Goal: Task Accomplishment & Management: Complete application form

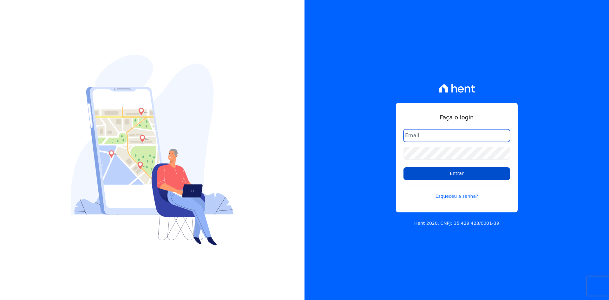
type input "[PERSON_NAME][EMAIL_ADDRESS][DOMAIN_NAME]"
click at [425, 178] on input "Entrar" at bounding box center [456, 173] width 107 height 13
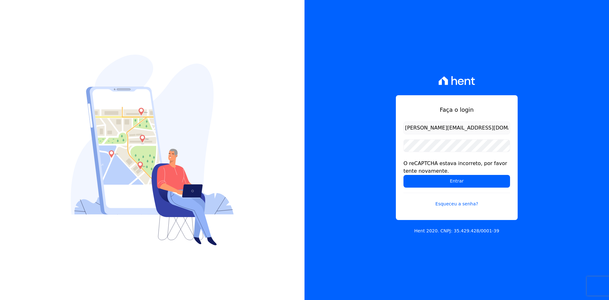
click at [425, 177] on input "Entrar" at bounding box center [456, 181] width 107 height 13
drag, startPoint x: 436, startPoint y: 129, endPoint x: 433, endPoint y: 132, distance: 4.5
click at [436, 129] on input "marla@apiceincorporadora.com.br" at bounding box center [456, 127] width 107 height 13
click at [405, 188] on form "marla@apiceincorporadora.com.br O reCAPTCHA estava incorreto, por favor tente n…" at bounding box center [456, 167] width 107 height 93
click at [414, 183] on input "Entrar" at bounding box center [456, 181] width 107 height 13
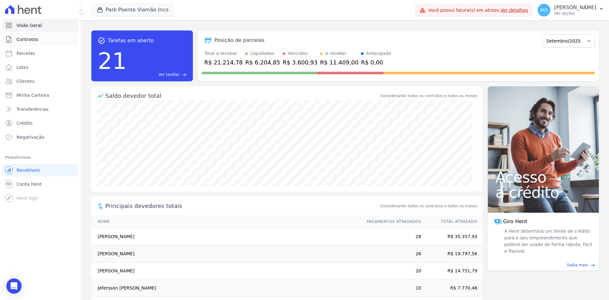
click at [21, 40] on span "Contratos" at bounding box center [27, 39] width 22 height 6
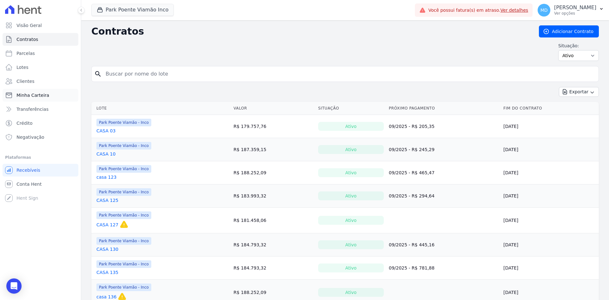
click at [48, 94] on link "Minha Carteira" at bounding box center [41, 95] width 76 height 13
click at [45, 82] on link "Clientes" at bounding box center [41, 81] width 76 height 13
click at [44, 82] on link "Clientes" at bounding box center [41, 81] width 76 height 13
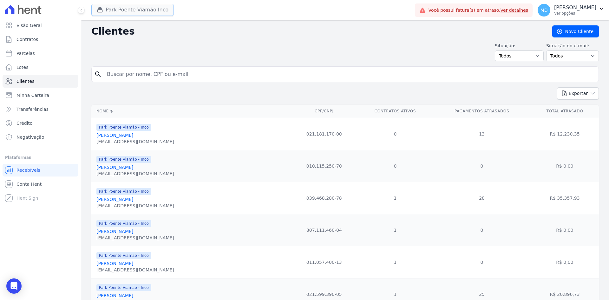
click at [129, 14] on button "Park Poente Viamão Inco" at bounding box center [132, 10] width 82 height 12
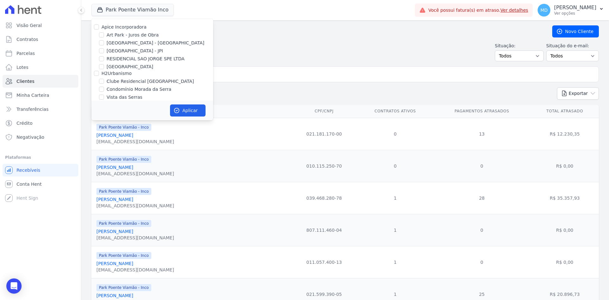
click at [120, 27] on label "Apice Incorporadora" at bounding box center [123, 26] width 45 height 5
click at [99, 27] on input "Apice Incorporadora" at bounding box center [96, 26] width 5 height 5
checkbox input "true"
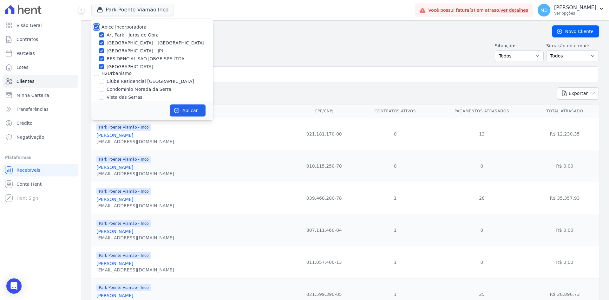
checkbox input "true"
click at [119, 53] on label "Arty Park - JPI" at bounding box center [135, 51] width 56 height 7
click at [104, 53] on input "Arty Park - JPI" at bounding box center [101, 50] width 5 height 5
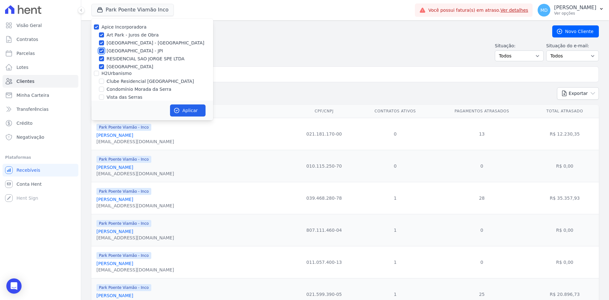
checkbox input "false"
click at [120, 57] on label "RESIDENCIAL SAO JORGE SPE LTDA" at bounding box center [146, 58] width 78 height 7
click at [104, 57] on input "RESIDENCIAL SAO JORGE SPE LTDA" at bounding box center [101, 58] width 5 height 5
checkbox input "false"
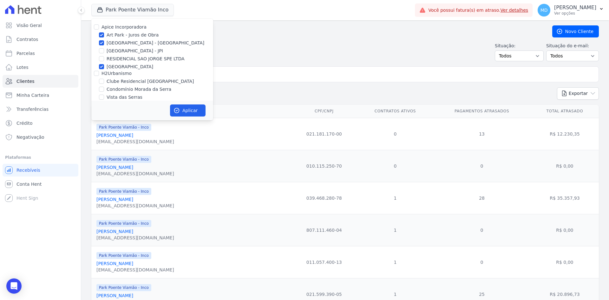
click at [116, 65] on label "Sant Louis Residences" at bounding box center [130, 66] width 47 height 7
click at [104, 65] on input "Sant Louis Residences" at bounding box center [101, 66] width 5 height 5
checkbox input "false"
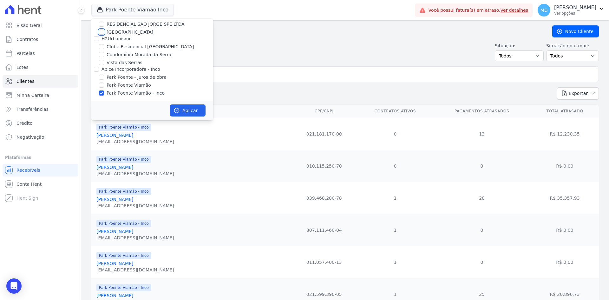
scroll to position [36, 0]
click at [143, 93] on label "Park Poente Viamão - Inco" at bounding box center [136, 92] width 58 height 7
click at [104, 93] on input "Park Poente Viamão - Inco" at bounding box center [101, 91] width 5 height 5
checkbox input "false"
click at [193, 109] on button "Aplicar" at bounding box center [188, 110] width 36 height 12
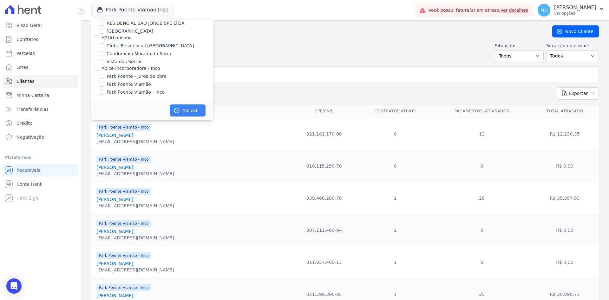
scroll to position [34, 0]
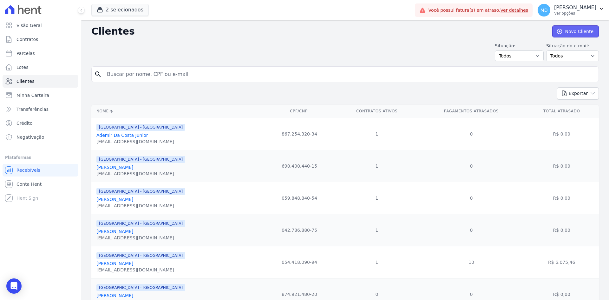
click at [582, 36] on link "Novo Cliente" at bounding box center [575, 31] width 47 height 12
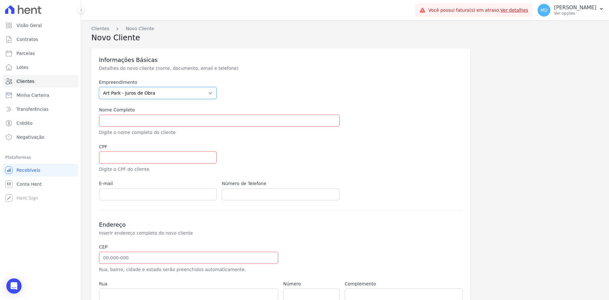
click at [168, 92] on select "Art Park - Juros de Obra Arty Park - Gravatai Arty Park - JPI Clube Residencial…" at bounding box center [158, 93] width 118 height 12
select select "980c1eb1-4231-460f-863e-120dd4190085"
click at [99, 87] on select "Art Park - Juros de Obra Arty Park - Gravatai Arty Park - JPI Clube Residencial…" at bounding box center [158, 93] width 118 height 12
click at [158, 117] on input "text" at bounding box center [219, 120] width 241 height 12
paste input "[PERSON_NAME]"
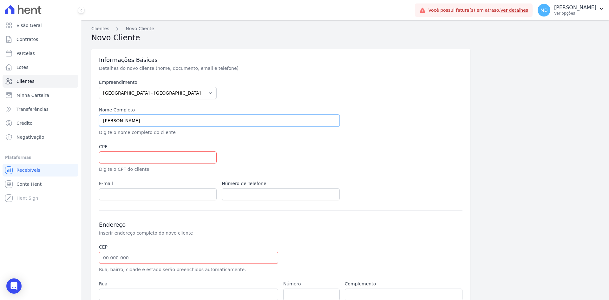
type input "[PERSON_NAME]"
click at [135, 157] on input "text" at bounding box center [158, 157] width 118 height 12
click at [134, 156] on input "text" at bounding box center [158, 157] width 118 height 12
paste input "032.448.230-25"
type input "032.448.230-25"
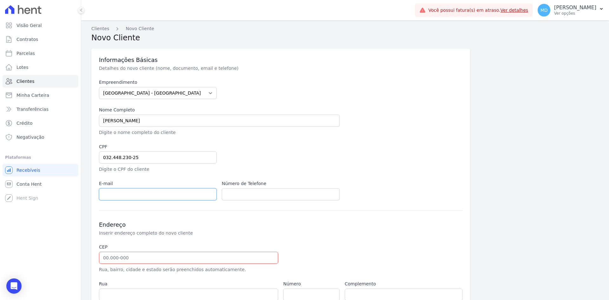
click at [127, 193] on input "email" at bounding box center [158, 194] width 118 height 12
paste input "czimikoskianderson@gmail.com"
type input "czimikoskianderson@gmail.com"
click at [264, 195] on input "text" at bounding box center [281, 194] width 118 height 12
paste input "+5551989208866"
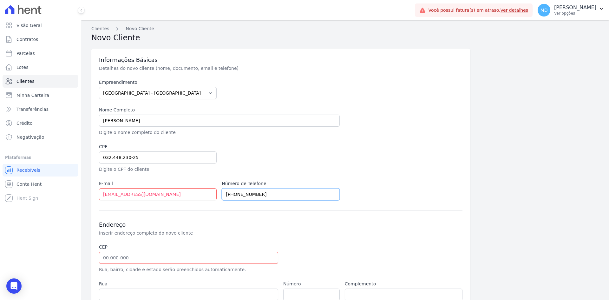
type input "+5551989208866"
click at [203, 223] on h3 "Endereço" at bounding box center [280, 225] width 363 height 8
click at [135, 261] on input "text" at bounding box center [188, 257] width 179 height 12
paste input "94.035-190"
type input "94.035-190"
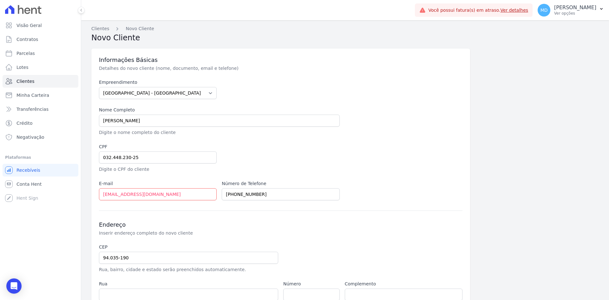
click at [141, 240] on div "Endereço Inserir endereço completo do novo cliente CEP 94.035-190 Rua, bairro, …" at bounding box center [280, 278] width 363 height 136
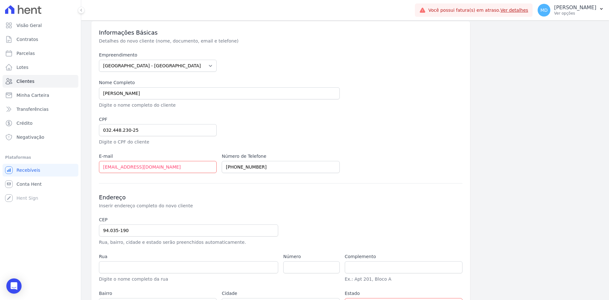
scroll to position [79, 0]
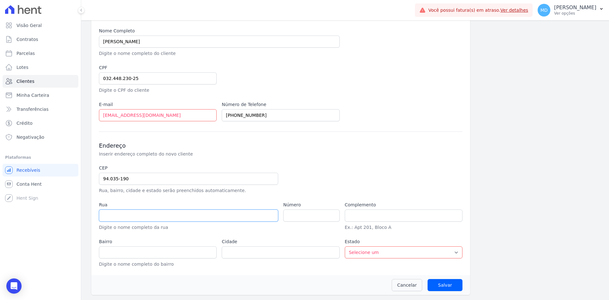
click at [142, 213] on input "text" at bounding box center [188, 215] width 179 height 12
type input "Rua João Maria da Fonseca"
type input "Passo das Pedras"
type input "Gravataí"
select select "RS"
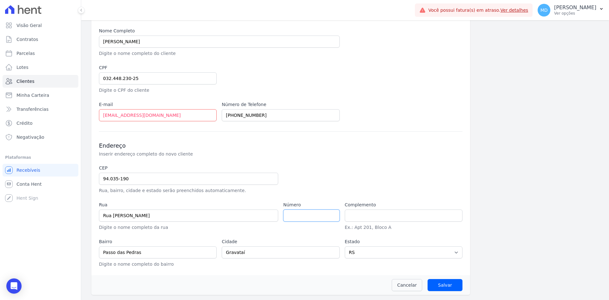
click at [289, 215] on input "number" at bounding box center [311, 215] width 56 height 12
paste input "1119"
type input "1119"
click at [292, 179] on div at bounding box center [342, 179] width 118 height 29
click at [446, 286] on input "Salvar" at bounding box center [444, 285] width 35 height 12
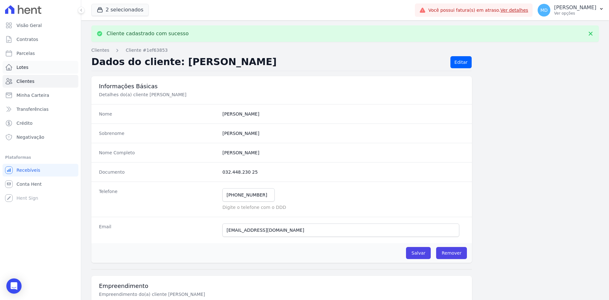
click at [29, 71] on link "Lotes" at bounding box center [41, 67] width 76 height 13
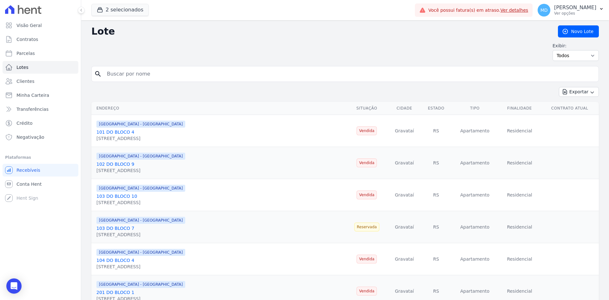
click at [152, 75] on input "search" at bounding box center [349, 74] width 493 height 13
type input "402"
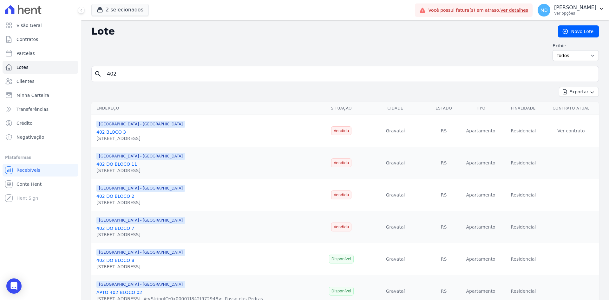
click at [547, 74] on input "402" at bounding box center [349, 74] width 493 height 13
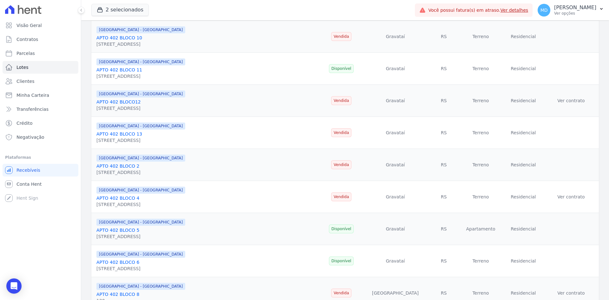
scroll to position [349, 0]
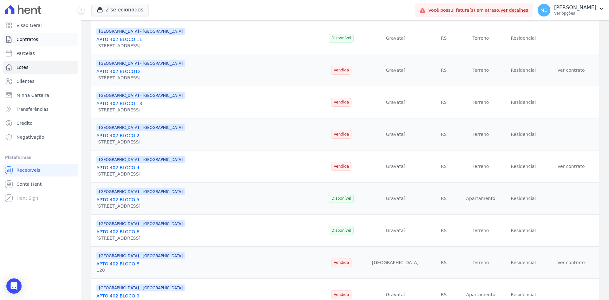
click at [44, 39] on link "Contratos" at bounding box center [41, 39] width 76 height 13
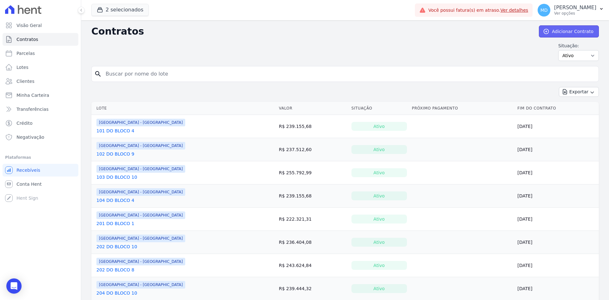
click at [562, 30] on link "Adicionar Contrato" at bounding box center [569, 31] width 60 height 12
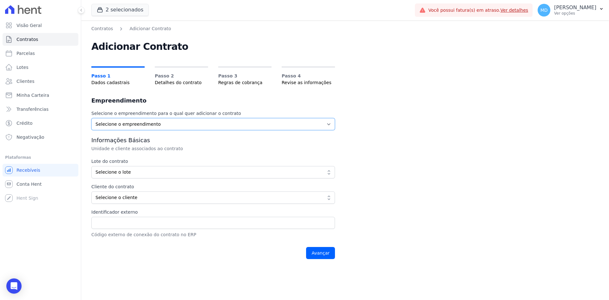
click at [171, 127] on select "Selecione o empreendimento Art Park - Juros de Obra Arty Park - Gravatai" at bounding box center [212, 124] width 243 height 12
select select "980c1eb1-4231-460f-863e-120dd4190085"
click at [91, 118] on select "Selecione o empreendimento Art Park - Juros de Obra Arty Park - Gravatai" at bounding box center [212, 124] width 243 height 12
click at [138, 168] on button "Selecione o lote" at bounding box center [212, 172] width 243 height 12
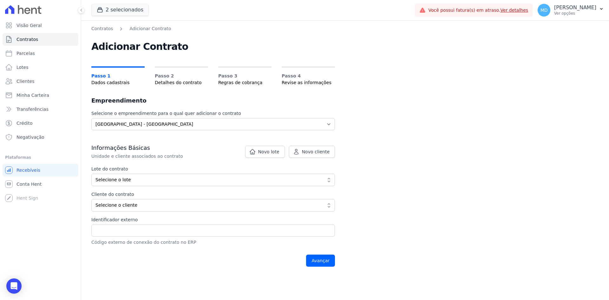
click at [131, 190] on div "Lote do contrato Selecione o lote Mostrando os 30 lotes sem contrato ativo mais…" at bounding box center [212, 188] width 243 height 46
click at [132, 182] on span "Selecione o lote" at bounding box center [208, 179] width 226 height 7
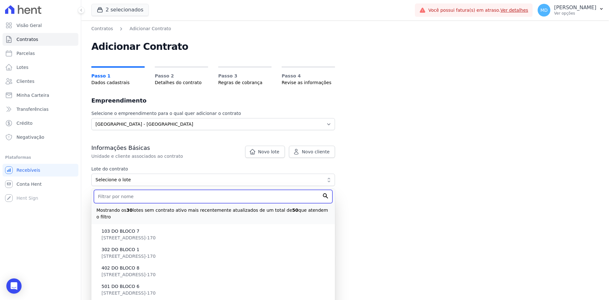
click at [124, 198] on input "text" at bounding box center [213, 196] width 238 height 13
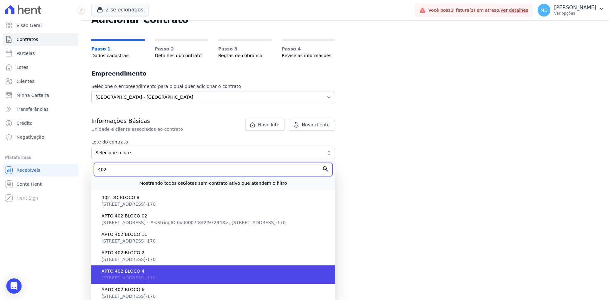
scroll to position [63, 0]
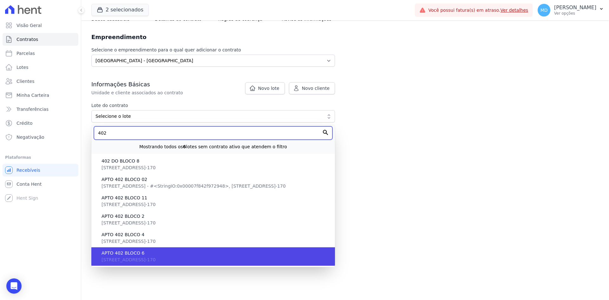
type input "402"
click at [145, 252] on span "APTO 402 BLOCO 6" at bounding box center [215, 252] width 228 height 7
type input "9882b9dd-fd23-4180-9a66-c38fdced5b36"
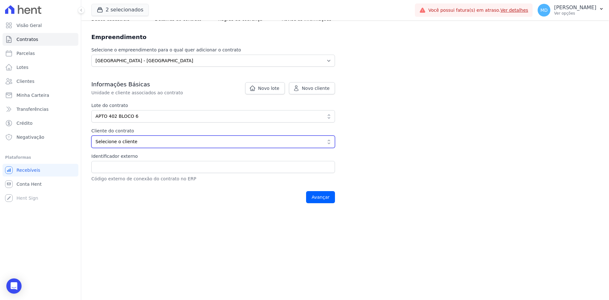
click at [275, 144] on span "Selecione o cliente" at bounding box center [208, 141] width 226 height 7
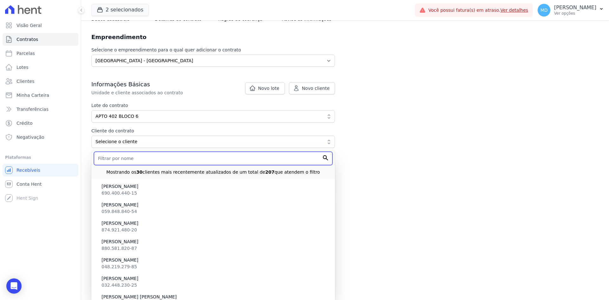
click at [235, 159] on input "text" at bounding box center [213, 158] width 238 height 13
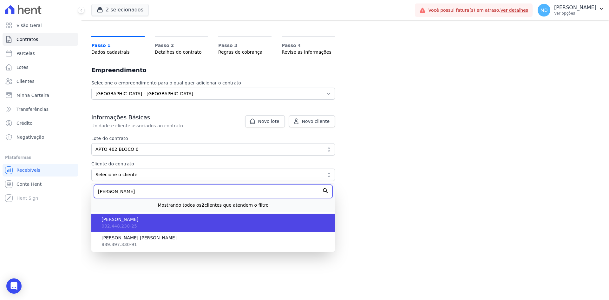
type input "anderson"
click at [178, 220] on span "[PERSON_NAME]" at bounding box center [215, 219] width 228 height 7
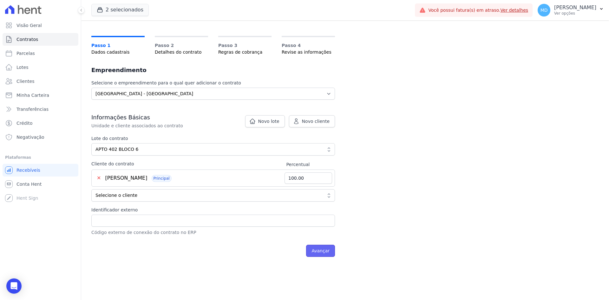
click at [319, 249] on input "Avançar" at bounding box center [320, 250] width 29 height 12
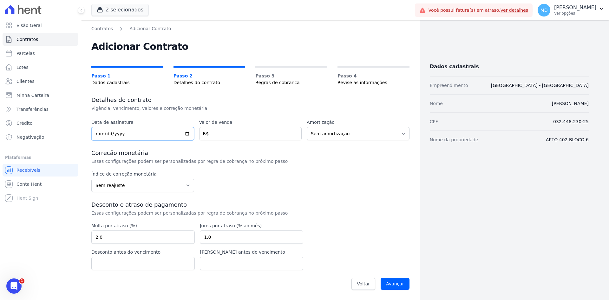
click at [100, 133] on input "date" at bounding box center [142, 133] width 103 height 13
type input "[DATE]"
drag, startPoint x: 249, startPoint y: 137, endPoint x: 0, endPoint y: 126, distance: 249.7
click at [246, 136] on input "number" at bounding box center [250, 133] width 103 height 13
click at [223, 127] on input "number" at bounding box center [250, 133] width 103 height 13
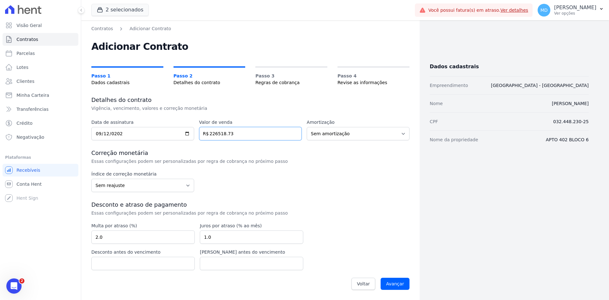
type input "226518.73"
click at [368, 146] on div "Data de assinatura 2025-09-12 Valor de venda 226518.73 R$ Amortização Sem amort…" at bounding box center [250, 206] width 318 height 174
click at [367, 135] on select "Sem amortização Price Sac" at bounding box center [358, 133] width 103 height 13
click at [117, 184] on select "Sem reajuste Média dos últimos 12 meses acumulado de INCCM Média dos últimos 12…" at bounding box center [142, 184] width 103 height 13
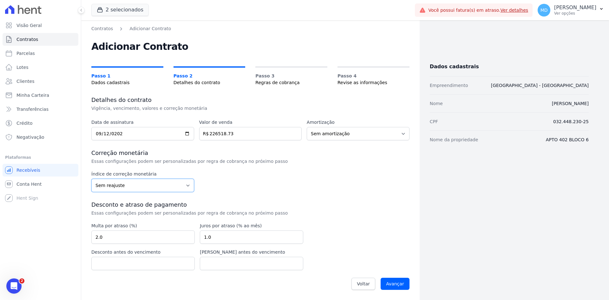
select select "inccdi"
click at [91, 178] on select "Sem reajuste Média dos últimos 12 meses acumulado de INCCM Média dos últimos 12…" at bounding box center [142, 184] width 103 height 13
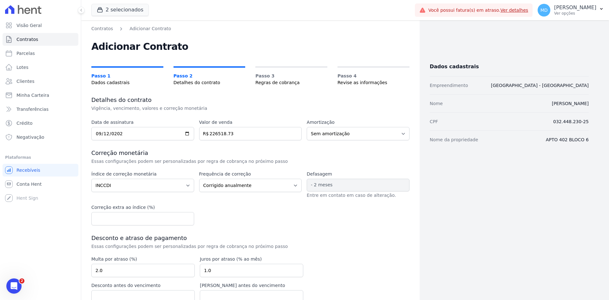
click at [251, 197] on div "Frequência de correção Corrigido semestralmente Corrigido mensalmente Corrigido…" at bounding box center [250, 185] width 103 height 28
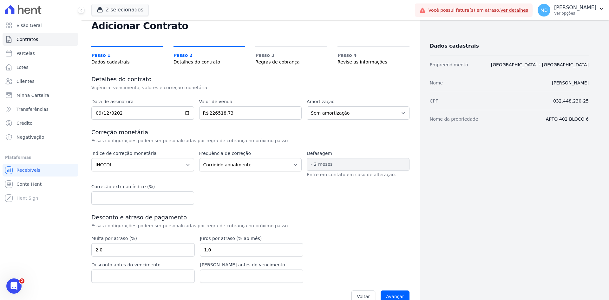
scroll to position [33, 0]
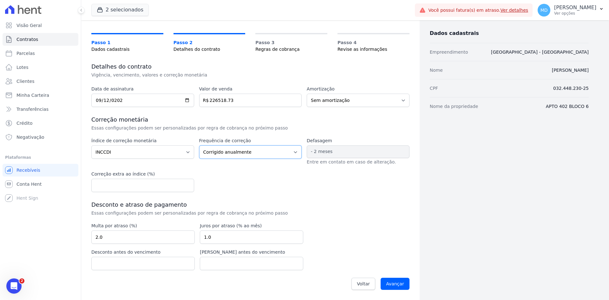
click at [279, 154] on select "Corrigido semestralmente Corrigido mensalmente Corrigido anualmente" at bounding box center [250, 151] width 103 height 13
select select "monthly"
click at [199, 145] on select "Corrigido semestralmente Corrigido mensalmente Corrigido anualmente" at bounding box center [250, 151] width 103 height 13
click at [315, 178] on div "Índice de correção monetária Sem reajuste Média dos últimos 12 meses acumulado …" at bounding box center [250, 164] width 318 height 55
click at [403, 288] on input "Avançar" at bounding box center [394, 283] width 29 height 12
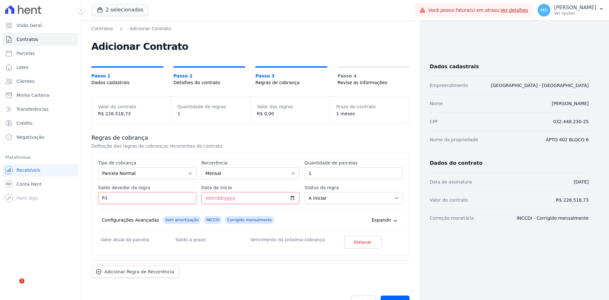
select select "standard"
click at [132, 191] on div "Saldo devedor da regra" at bounding box center [147, 194] width 98 height 20
click at [133, 195] on input "Saldo devedor da regra" at bounding box center [147, 198] width 98 height 12
click at [158, 203] on input "Saldo devedor da regra" at bounding box center [147, 198] width 98 height 12
type input "1104.52"
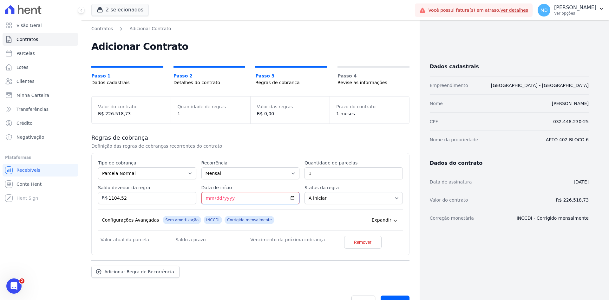
click at [205, 197] on input "Data de início" at bounding box center [250, 198] width 98 height 12
type input "[DATE]"
click at [151, 269] on link "Adicionar Regra de Recorrência" at bounding box center [135, 273] width 88 height 12
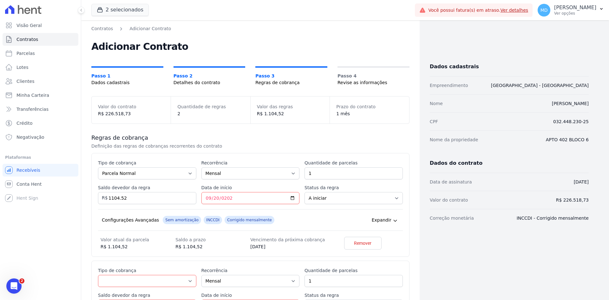
scroll to position [63, 0]
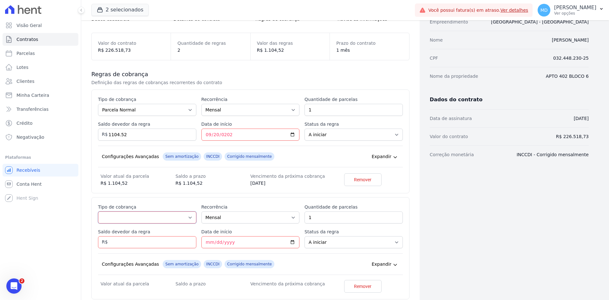
click at [165, 223] on select "Parcela Normal Entrada Sinal Intercalada Chaves Pré-chaves Pós-chaves Impostos …" at bounding box center [147, 217] width 98 height 12
select select "standard"
click at [98, 211] on select "Parcela Normal Entrada Sinal Intercalada Chaves Pré-chaves Pós-chaves Impostos …" at bounding box center [147, 217] width 98 height 12
click at [167, 246] on div "Esse tipo de parcela não entra no saldo devedor do contrato. Tipo de cobrança P…" at bounding box center [250, 248] width 305 height 89
click at [166, 246] on input "Saldo devedor da regra" at bounding box center [147, 242] width 98 height 12
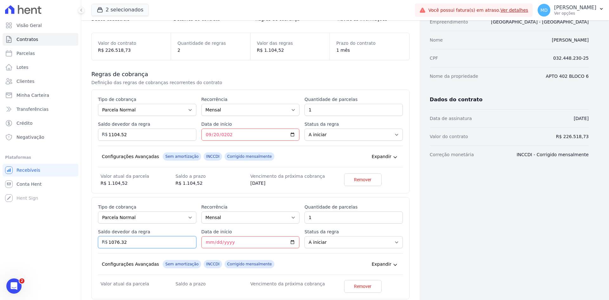
type input "1076.32"
click at [207, 239] on input "Data de início" at bounding box center [250, 242] width 98 height 12
type input "[DATE]"
click at [198, 249] on div "Esse tipo de parcela não entra no saldo devedor do contrato. Tipo de cobrança P…" at bounding box center [250, 249] width 305 height 90
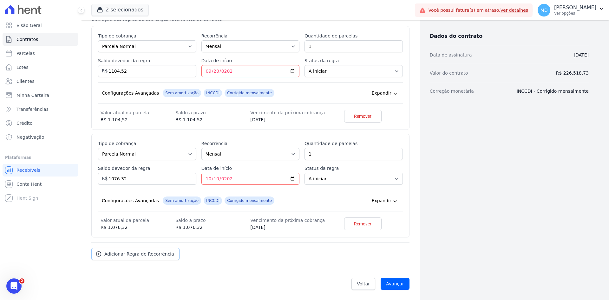
click at [155, 258] on link "Adicionar Regra de Recorrência" at bounding box center [135, 254] width 88 height 12
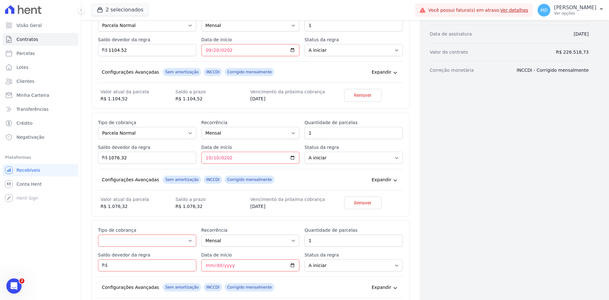
scroll to position [158, 0]
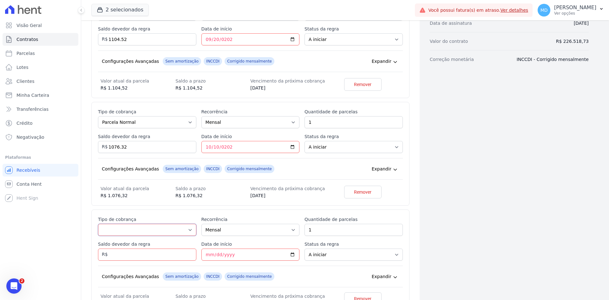
click at [137, 230] on select "Parcela Normal Entrada Sinal Intercalada Chaves Pré-chaves Pós-chaves Impostos …" at bounding box center [147, 229] width 98 height 12
drag, startPoint x: 141, startPoint y: 229, endPoint x: 146, endPoint y: 231, distance: 5.9
click at [141, 229] on select "Parcela Normal Entrada Sinal Intercalada Chaves Pré-chaves Pós-chaves Impostos …" at bounding box center [147, 229] width 98 height 12
select select "standard"
click at [98, 223] on select "Parcela Normal Entrada Sinal Intercalada Chaves Pré-chaves Pós-chaves Impostos …" at bounding box center [147, 229] width 98 height 12
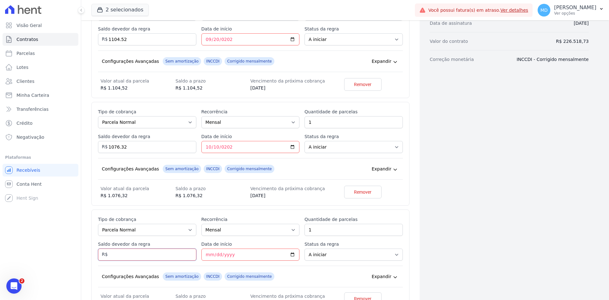
click at [153, 257] on input "Saldo devedor da regra" at bounding box center [147, 254] width 98 height 12
type input "1048.12"
click at [207, 255] on input "Data de início" at bounding box center [250, 254] width 98 height 12
type input "[DATE]"
click at [202, 211] on div "Esse tipo de parcela não entra no saldo devedor do contrato. Tipo de cobrança P…" at bounding box center [250, 261] width 318 height 104
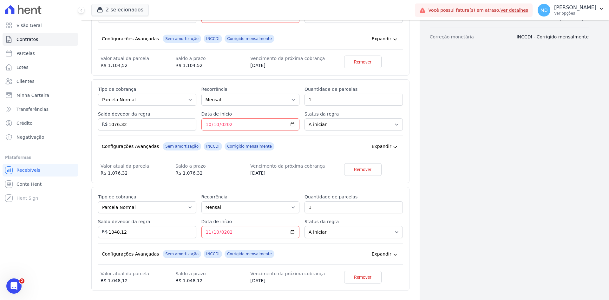
scroll to position [222, 0]
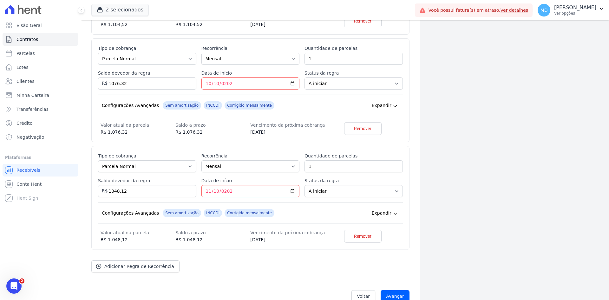
click at [131, 273] on div "Regras de cobrança Definição das regras de cobranças recorrentes do contrato Es…" at bounding box center [250, 92] width 318 height 380
click at [134, 268] on span "Adicionar Regra de Recorrência" at bounding box center [139, 266] width 70 height 6
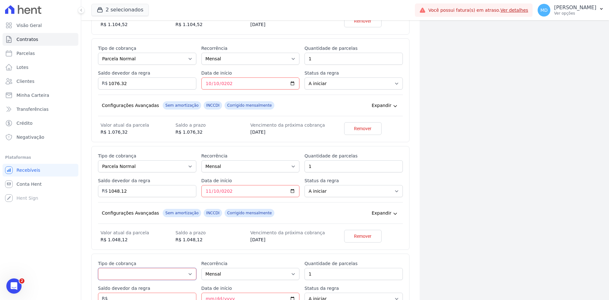
click at [132, 275] on select "Parcela Normal Entrada Sinal Intercalada Chaves Pré-chaves Pós-chaves Impostos …" at bounding box center [147, 274] width 98 height 12
select select "standard"
click at [98, 268] on select "Parcela Normal Entrada Sinal Intercalada Chaves Pré-chaves Pós-chaves Impostos …" at bounding box center [147, 274] width 98 height 12
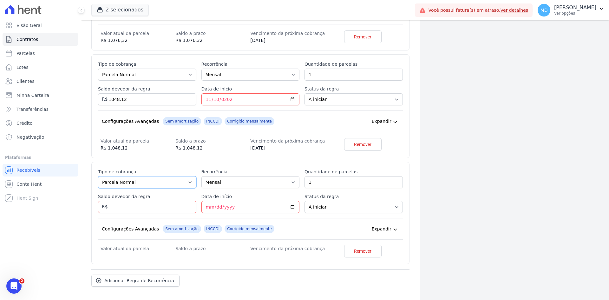
scroll to position [317, 0]
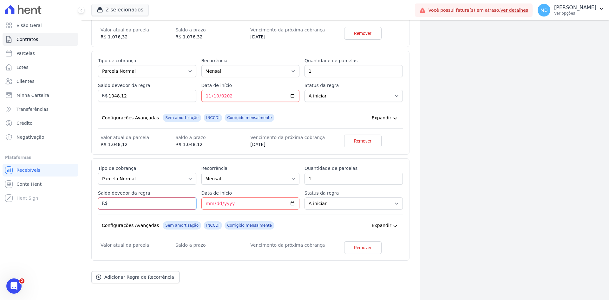
click at [149, 204] on input "Saldo devedor da regra" at bounding box center [147, 203] width 98 height 12
type input "1019.92"
click at [210, 202] on input "Data de início" at bounding box center [250, 203] width 98 height 12
type input "[DATE]"
click at [222, 239] on div "Esse tipo de parcela não entra no saldo devedor do contrato. Tipo de cobrança P…" at bounding box center [250, 210] width 305 height 90
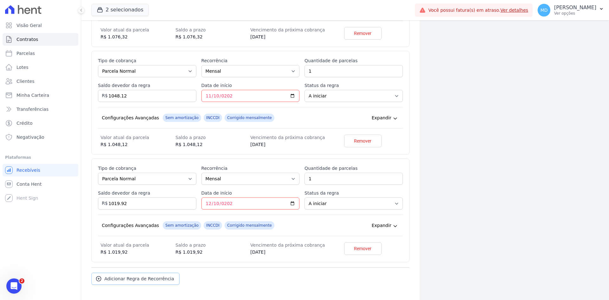
click at [132, 278] on span "Adicionar Regra de Recorrência" at bounding box center [139, 278] width 70 height 6
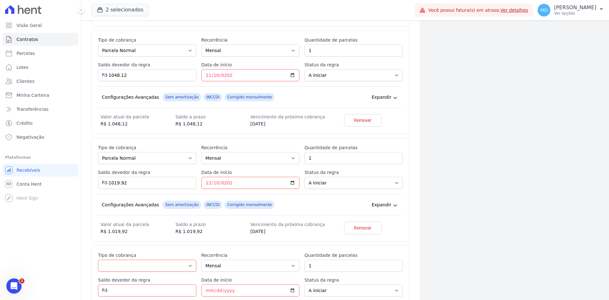
scroll to position [349, 0]
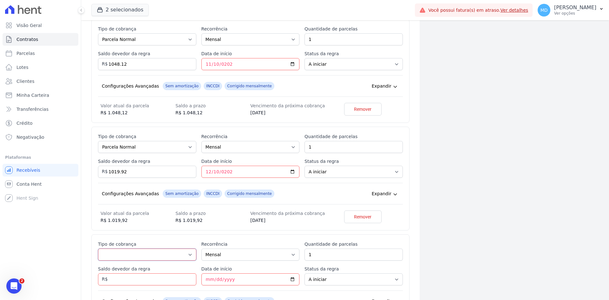
click at [128, 255] on select "Parcela Normal Entrada Sinal Intercalada Chaves Pré-chaves Pós-chaves Impostos …" at bounding box center [147, 254] width 98 height 12
select select "standard"
click at [98, 248] on select "Parcela Normal Entrada Sinal Intercalada Chaves Pré-chaves Pós-chaves Impostos …" at bounding box center [147, 254] width 98 height 12
click at [120, 279] on input "Saldo devedor da regra" at bounding box center [147, 279] width 98 height 12
type input "991.72"
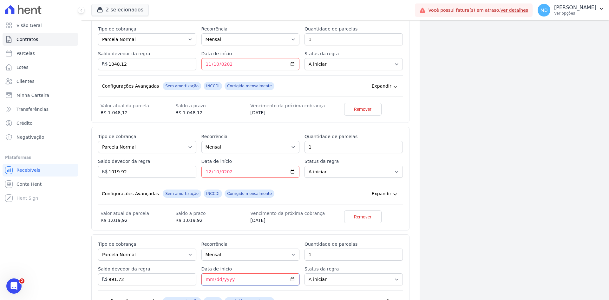
click at [203, 279] on input "Data de início" at bounding box center [250, 279] width 98 height 12
type input "[DATE]"
click at [198, 267] on div "Esse tipo de parcela não entra no saldo devedor do contrato. Tipo de cobrança P…" at bounding box center [250, 286] width 305 height 90
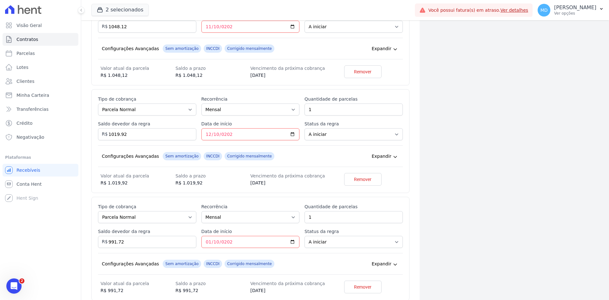
scroll to position [444, 0]
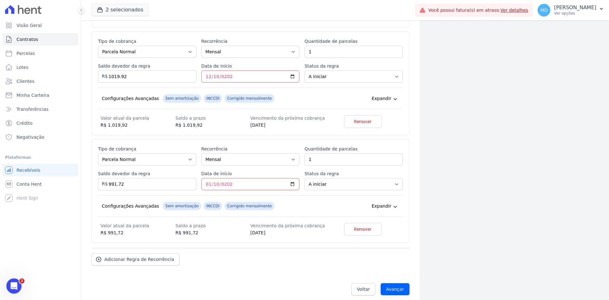
click at [122, 249] on div "Adicionar Regra de Recorrência" at bounding box center [250, 256] width 318 height 17
click at [122, 253] on link "Adicionar Regra de Recorrência" at bounding box center [135, 259] width 88 height 12
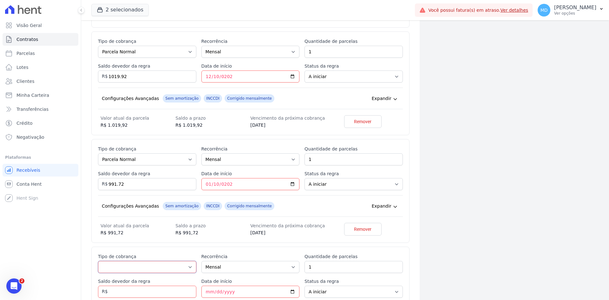
click at [116, 263] on select "Parcela Normal Entrada Sinal Intercalada Chaves Pré-chaves Pós-chaves Impostos …" at bounding box center [147, 267] width 98 height 12
select select "standard"
click at [98, 261] on select "Parcela Normal Entrada Sinal Intercalada Chaves Pré-chaves Pós-chaves Impostos …" at bounding box center [147, 267] width 98 height 12
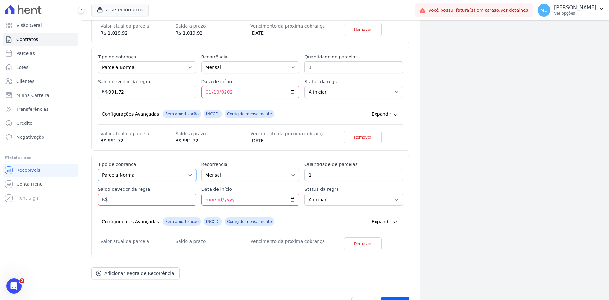
scroll to position [539, 0]
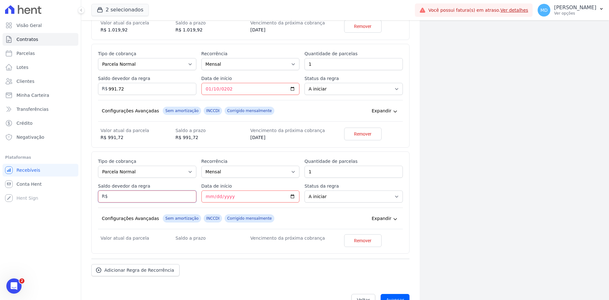
click at [132, 196] on input "Saldo devedor da regra" at bounding box center [147, 196] width 98 height 12
type input "963.52"
click at [205, 197] on input "Data de início" at bounding box center [250, 196] width 98 height 12
type input "[DATE]"
click at [204, 215] on span "INCCDI" at bounding box center [213, 218] width 18 height 8
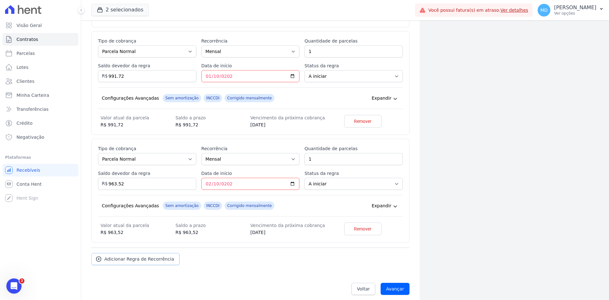
scroll to position [557, 0]
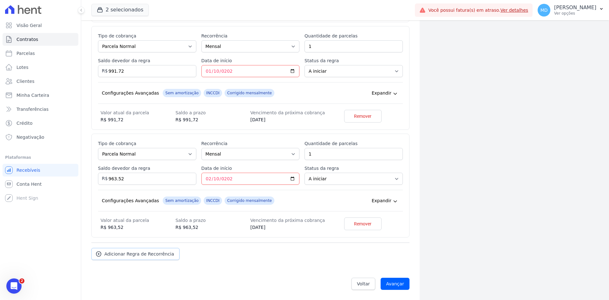
click at [158, 248] on link "Adicionar Regra de Recorrência" at bounding box center [135, 254] width 88 height 12
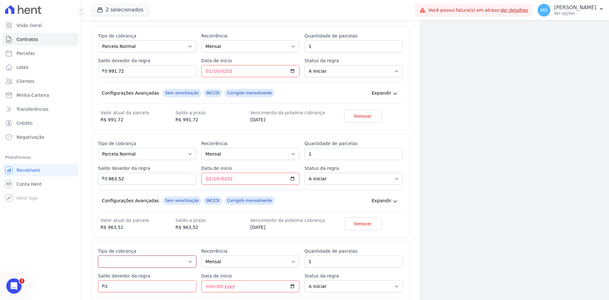
click at [149, 260] on select "Parcela Normal Entrada Sinal Intercalada Chaves Pré-chaves Pós-chaves Impostos …" at bounding box center [147, 261] width 98 height 12
select select "standard"
click at [98, 255] on select "Parcela Normal Entrada Sinal Intercalada Chaves Pré-chaves Pós-chaves Impostos …" at bounding box center [147, 261] width 98 height 12
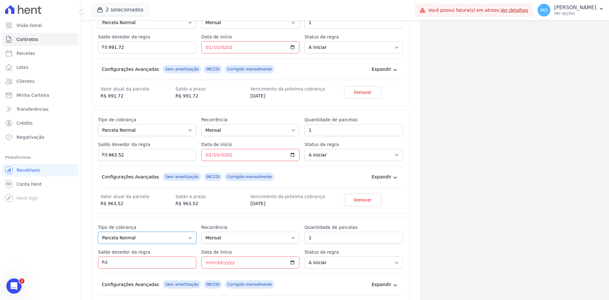
scroll to position [620, 0]
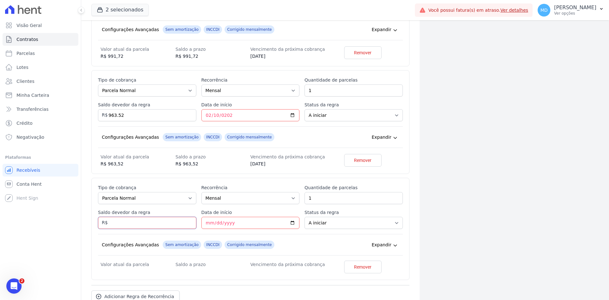
click at [171, 221] on input "Saldo devedor da regra" at bounding box center [147, 222] width 98 height 12
type input "935.32"
click at [207, 223] on input "Data de início" at bounding box center [250, 222] width 98 height 12
type input "[DATE]"
click at [120, 266] on dt "Valor atual da parcela" at bounding box center [137, 264] width 75 height 8
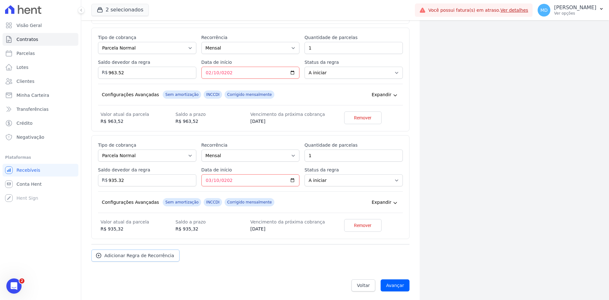
scroll to position [664, 0]
click at [118, 249] on link "Adicionar Regra de Recorrência" at bounding box center [135, 254] width 88 height 12
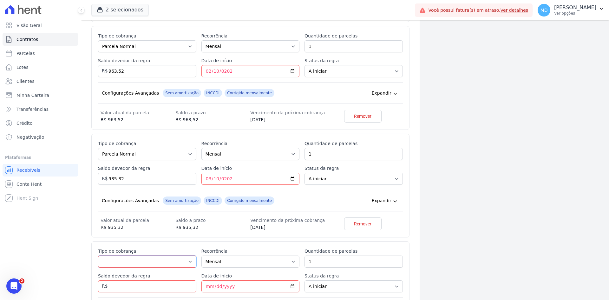
click at [118, 260] on select "Parcela Normal Entrada Sinal Intercalada Chaves Pré-chaves Pós-chaves Impostos …" at bounding box center [147, 261] width 98 height 12
select select "standard"
click at [98, 255] on select "Parcela Normal Entrada Sinal Intercalada Chaves Pré-chaves Pós-chaves Impostos …" at bounding box center [147, 261] width 98 height 12
click at [158, 288] on input "Saldo devedor da regra" at bounding box center [147, 286] width 98 height 12
type input "907.12"
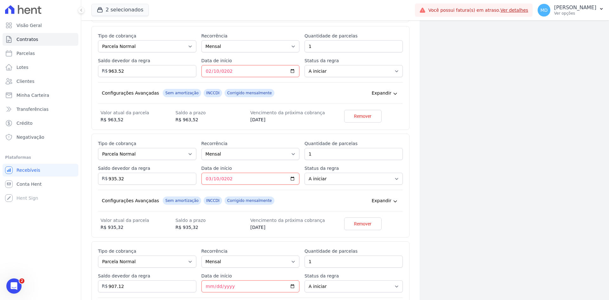
click at [164, 274] on label "Saldo devedor da regra" at bounding box center [147, 275] width 98 height 6
click at [164, 280] on input "907.12" at bounding box center [147, 286] width 98 height 12
click at [160, 275] on label "Saldo devedor da regra" at bounding box center [147, 275] width 98 height 6
click at [160, 280] on input "907.12" at bounding box center [147, 286] width 98 height 12
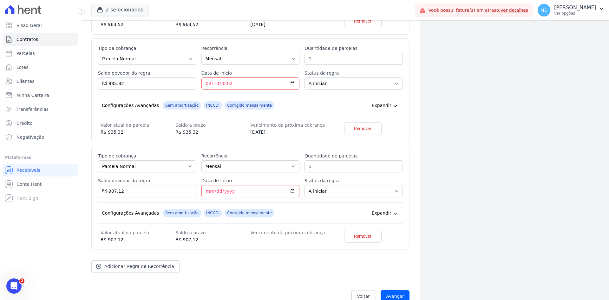
scroll to position [772, 0]
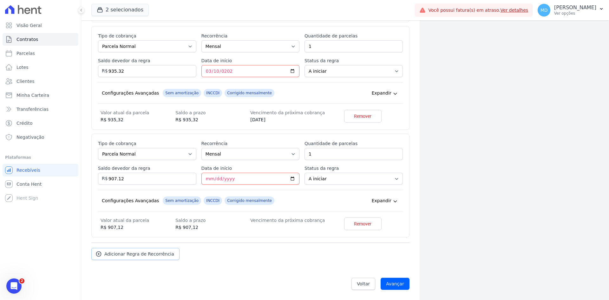
click at [131, 256] on span "Adicionar Regra de Recorrência" at bounding box center [139, 253] width 70 height 6
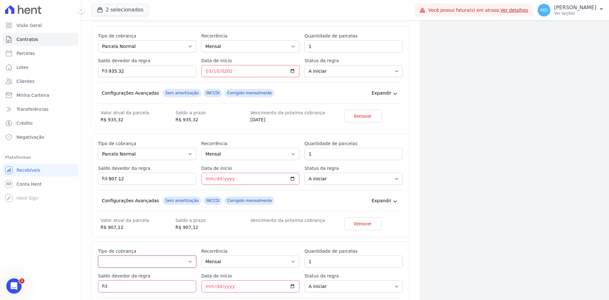
click at [129, 262] on select "Parcela Normal Entrada Sinal Intercalada Chaves Pré-chaves Pós-chaves Impostos …" at bounding box center [147, 261] width 98 height 12
select select "standard"
click at [98, 255] on select "Parcela Normal Entrada Sinal Intercalada Chaves Pré-chaves Pós-chaves Impostos …" at bounding box center [147, 261] width 98 height 12
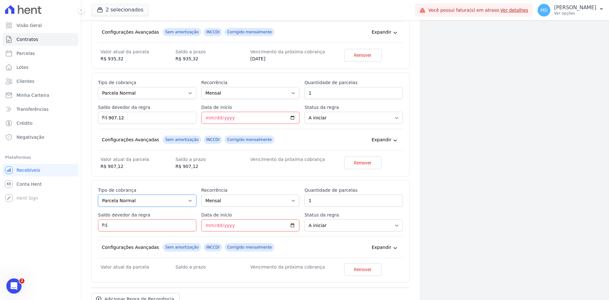
scroll to position [835, 0]
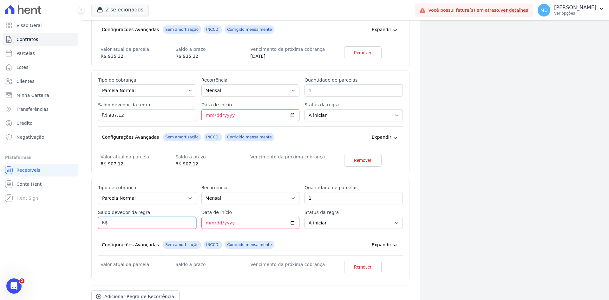
click at [165, 223] on input "Saldo devedor da regra" at bounding box center [147, 222] width 98 height 12
type input "878.92"
click at [206, 220] on input "Data de início" at bounding box center [250, 222] width 98 height 12
type input "[DATE]"
click at [203, 116] on input "Data de início" at bounding box center [250, 115] width 98 height 12
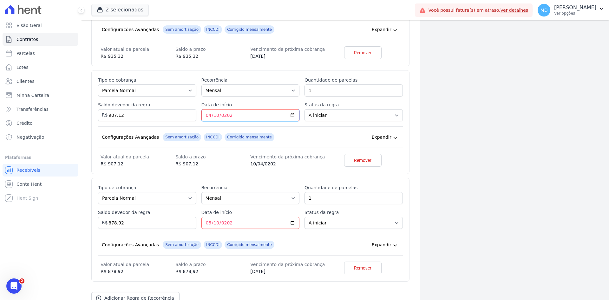
type input "[DATE]"
click at [216, 151] on div "Esse tipo de parcela não entra no saldo devedor do contrato. Tipo de cobrança P…" at bounding box center [250, 122] width 305 height 90
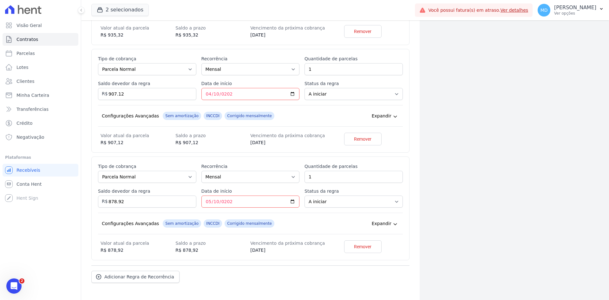
scroll to position [867, 0]
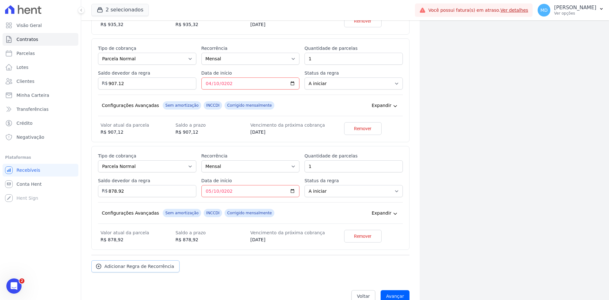
click at [132, 268] on span "Adicionar Regra de Recorrência" at bounding box center [139, 266] width 70 height 6
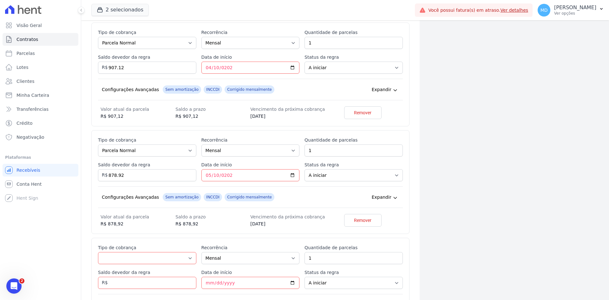
scroll to position [898, 0]
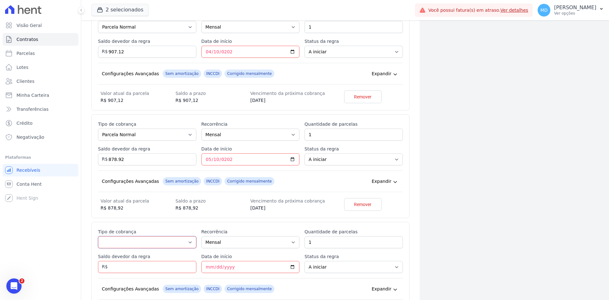
click at [139, 244] on select "Parcela Normal Entrada Sinal Intercalada Chaves Pré-chaves Pós-chaves Impostos …" at bounding box center [147, 242] width 98 height 12
click at [138, 241] on select "Parcela Normal Entrada Sinal Intercalada Chaves Pré-chaves Pós-chaves Impostos …" at bounding box center [147, 242] width 98 height 12
select select "standard"
click at [98, 236] on select "Parcela Normal Entrada Sinal Intercalada Chaves Pré-chaves Pós-chaves Impostos …" at bounding box center [147, 242] width 98 height 12
click at [156, 271] on input "Saldo devedor da regra" at bounding box center [147, 267] width 98 height 12
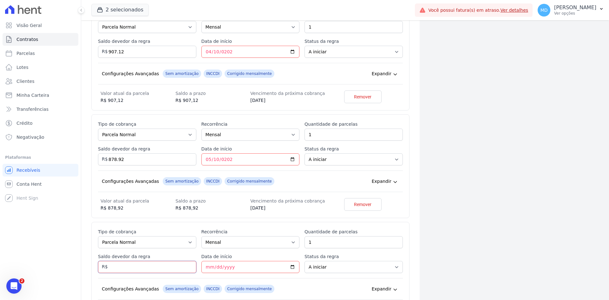
click at [157, 267] on input "Saldo devedor da regra" at bounding box center [147, 267] width 98 height 12
type input "850.72"
click at [203, 264] on input "Data de início" at bounding box center [250, 267] width 98 height 12
type input "[DATE]"
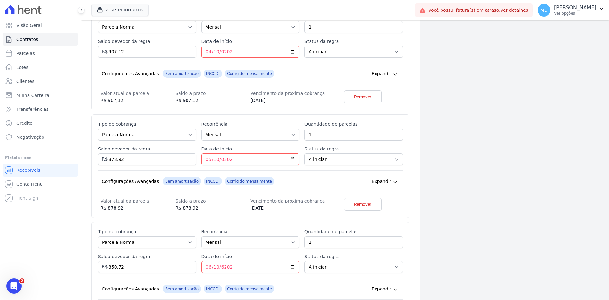
click at [229, 257] on label "Data de início" at bounding box center [250, 256] width 98 height 6
click at [229, 261] on input "[DATE]" at bounding box center [250, 267] width 98 height 12
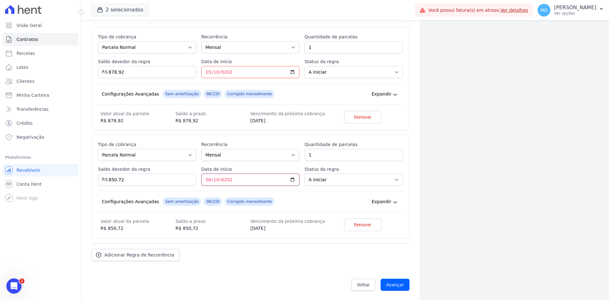
scroll to position [986, 0]
click at [141, 248] on link "Adicionar Regra de Recorrência" at bounding box center [135, 254] width 88 height 12
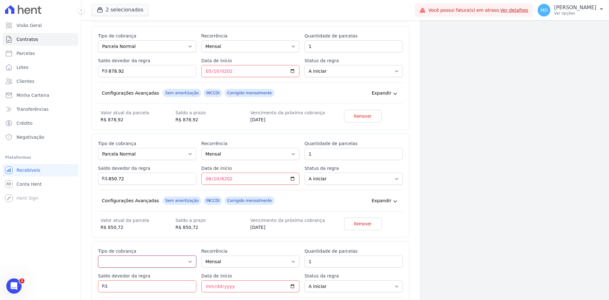
click at [135, 260] on select "Parcela Normal Entrada Sinal Intercalada Chaves Pré-chaves Pós-chaves Impostos …" at bounding box center [147, 261] width 98 height 12
select select "standard"
click at [98, 255] on select "Parcela Normal Entrada Sinal Intercalada Chaves Pré-chaves Pós-chaves Impostos …" at bounding box center [147, 261] width 98 height 12
click at [154, 287] on input "Saldo devedor da regra" at bounding box center [147, 286] width 98 height 12
type input "822.52"
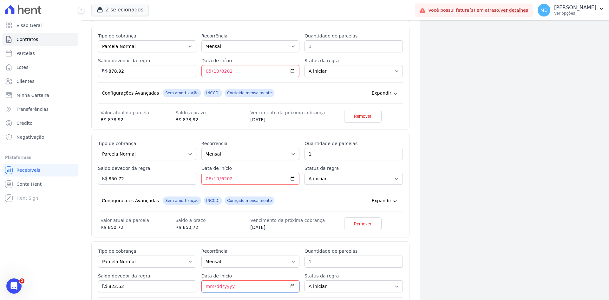
click at [205, 283] on input "Data de início" at bounding box center [250, 286] width 98 height 12
type input "[DATE]"
click at [199, 275] on div "Esse tipo de parcela não entra no saldo devedor do contrato. Tipo de cobrança P…" at bounding box center [250, 293] width 305 height 90
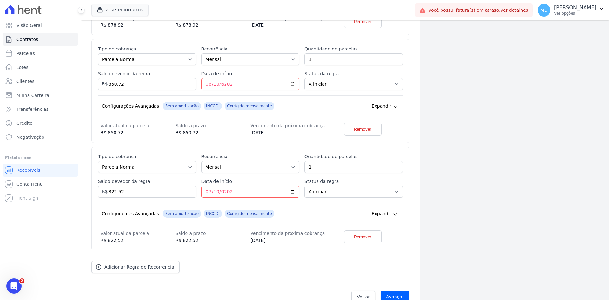
scroll to position [1094, 0]
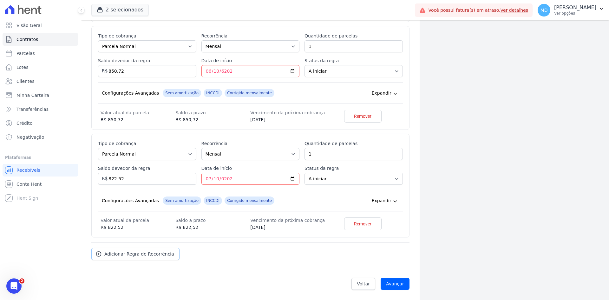
click at [144, 257] on link "Adicionar Regra de Recorrência" at bounding box center [135, 254] width 88 height 12
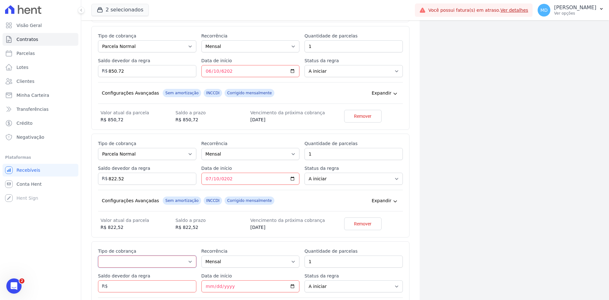
click at [139, 263] on select "Parcela Normal Entrada Sinal Intercalada Chaves Pré-chaves Pós-chaves Impostos …" at bounding box center [147, 261] width 98 height 12
select select "standard"
click at [98, 255] on select "Parcela Normal Entrada Sinal Intercalada Chaves Pré-chaves Pós-chaves Impostos …" at bounding box center [147, 261] width 98 height 12
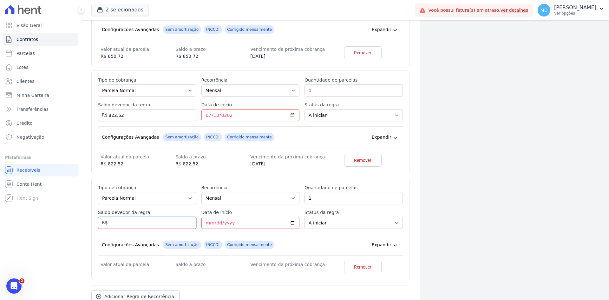
click at [141, 225] on input "Saldo devedor da regra" at bounding box center [147, 222] width 98 height 12
type input "794.32"
click at [207, 224] on input "Data de início" at bounding box center [250, 222] width 98 height 12
type input "[DATE]"
click at [202, 239] on div "Configurações Avançadas Sem amortização INCCDI Corrigido mensalmente Expandir" at bounding box center [250, 245] width 305 height 22
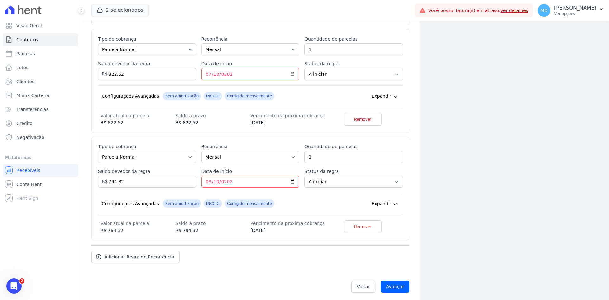
scroll to position [1201, 0]
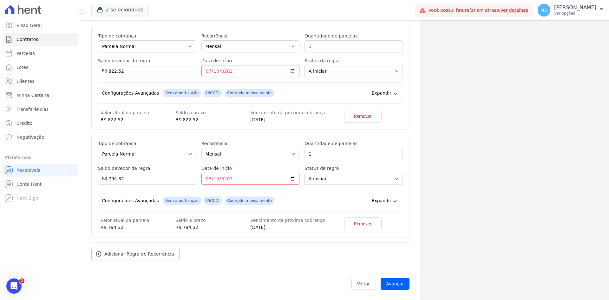
click at [149, 253] on span "Adicionar Regra de Recorrência" at bounding box center [139, 253] width 70 height 6
